Goal: Transaction & Acquisition: Purchase product/service

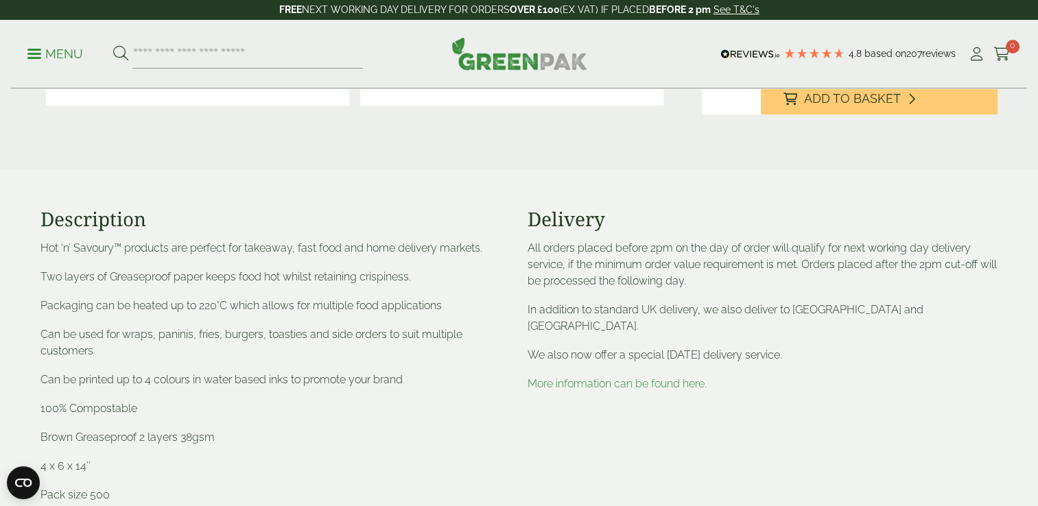
click at [1029, 205] on section "Description Hot ‘n’ Savoury™ products are perfect for takeaway, fast food and h…" at bounding box center [519, 367] width 1038 height 395
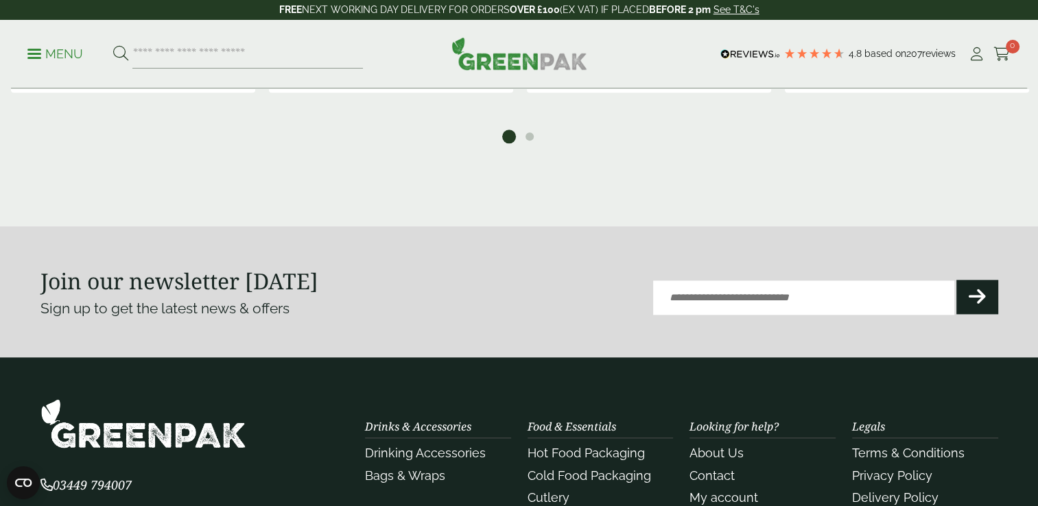
scroll to position [1526, 0]
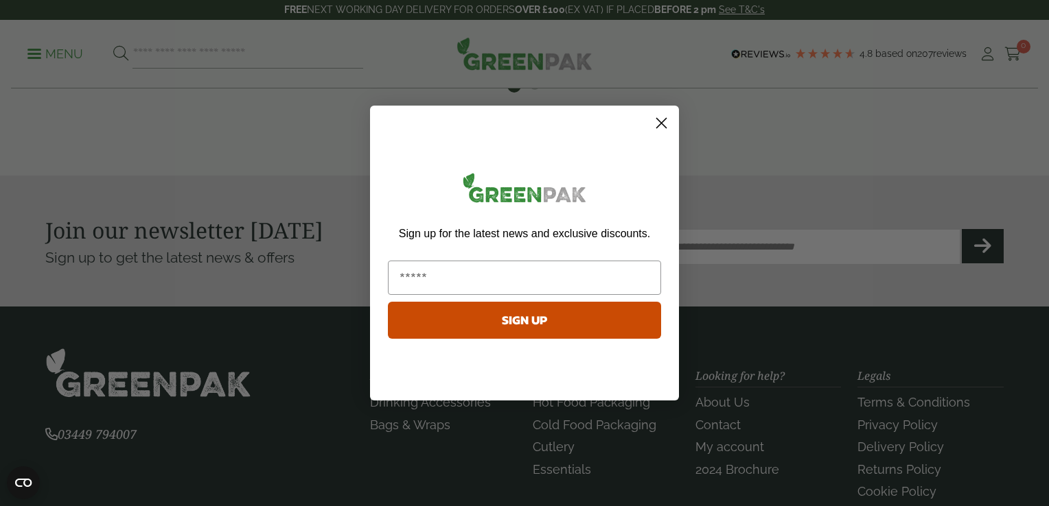
click at [664, 124] on circle "Close dialog" at bounding box center [661, 123] width 23 height 23
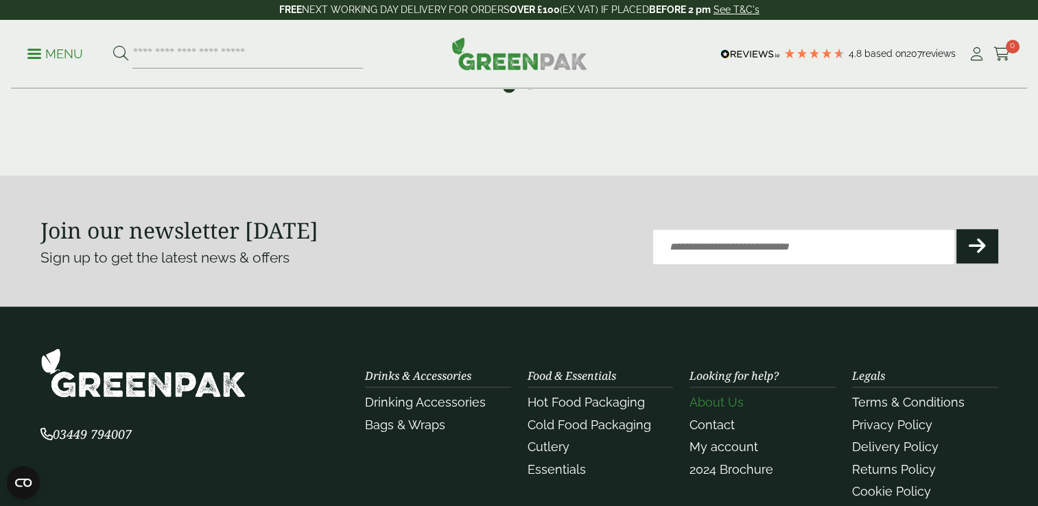
click at [727, 399] on link "About Us" at bounding box center [717, 402] width 54 height 14
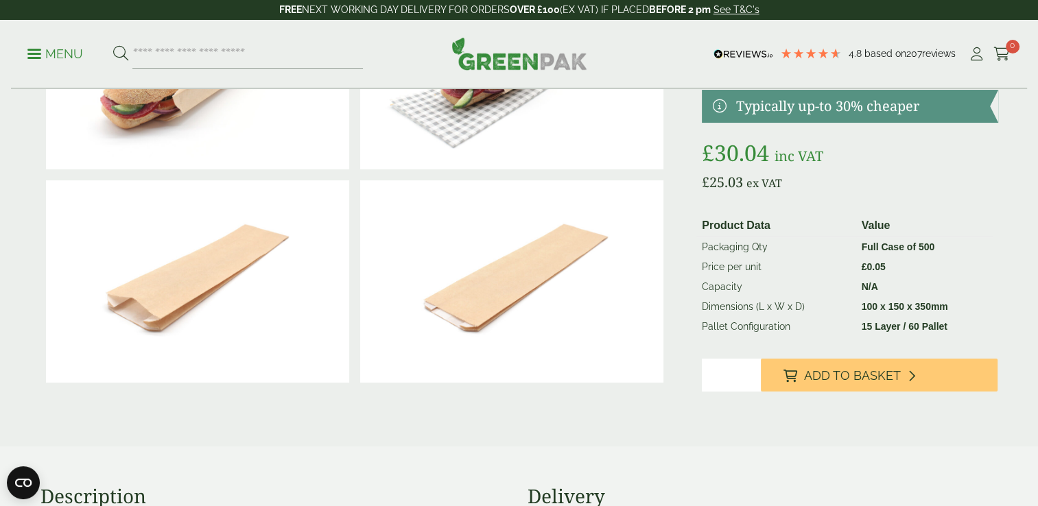
scroll to position [161, 0]
